Goal: Transaction & Acquisition: Purchase product/service

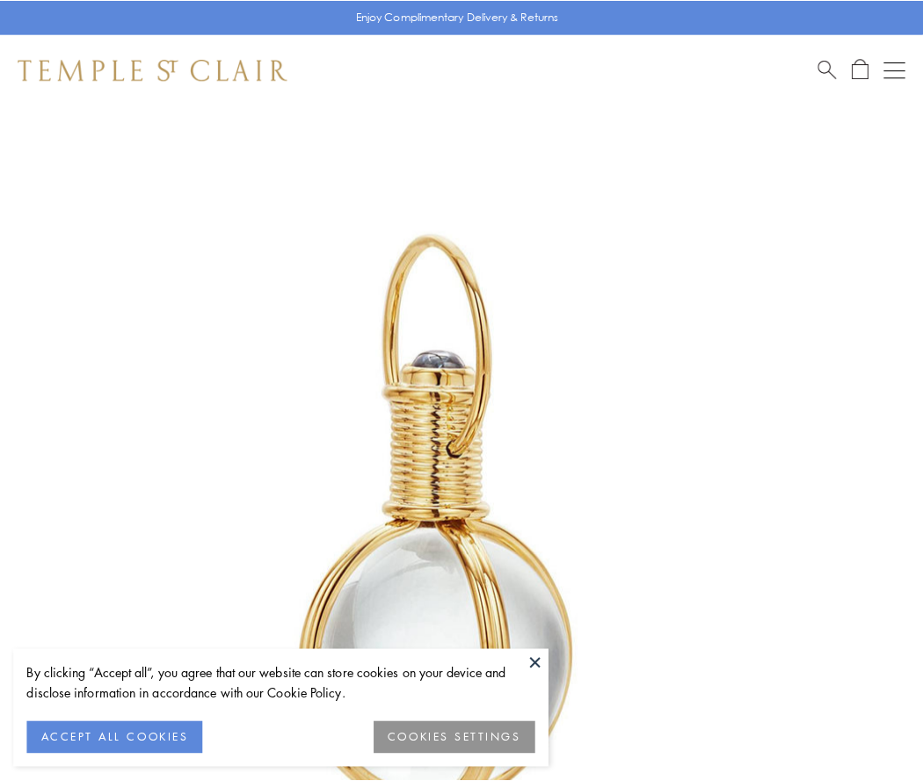
scroll to position [459, 0]
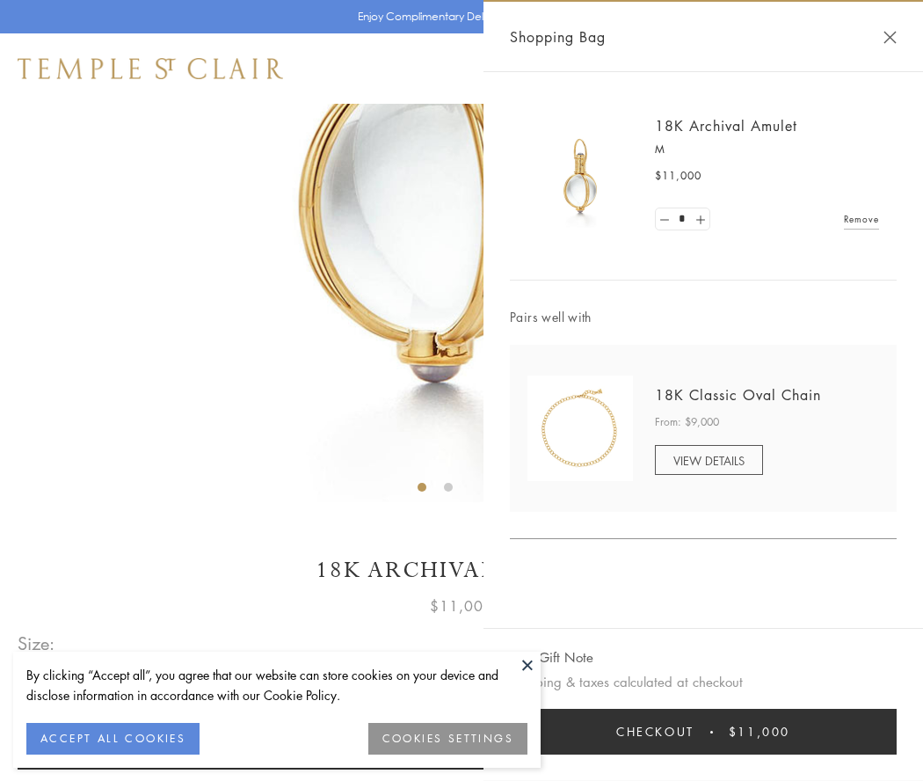
click at [703, 731] on button "Checkout $11,000" at bounding box center [703, 732] width 387 height 46
